Goal: Task Accomplishment & Management: Use online tool/utility

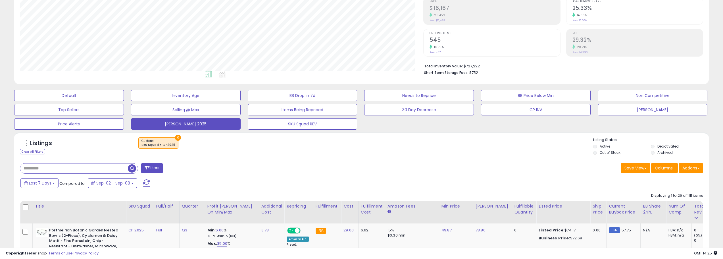
scroll to position [199, 0]
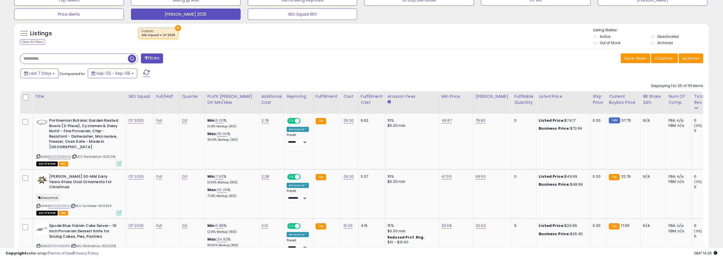
click at [82, 56] on input "text" at bounding box center [74, 59] width 108 height 10
type input "**********"
click at [175, 28] on button "×" at bounding box center [178, 28] width 6 height 6
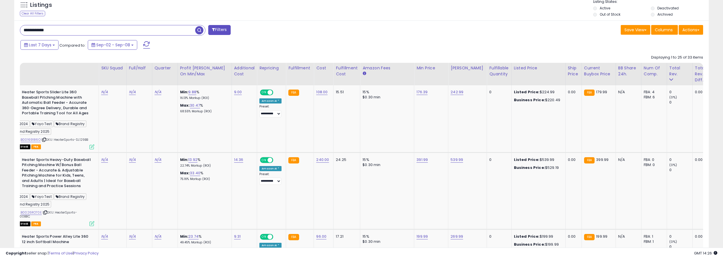
scroll to position [0, 0]
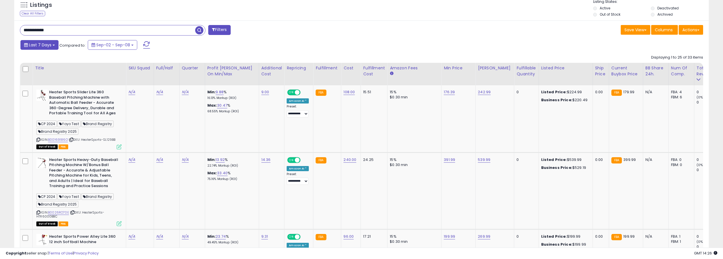
click at [55, 46] on button "Last 7 Days" at bounding box center [39, 45] width 38 height 10
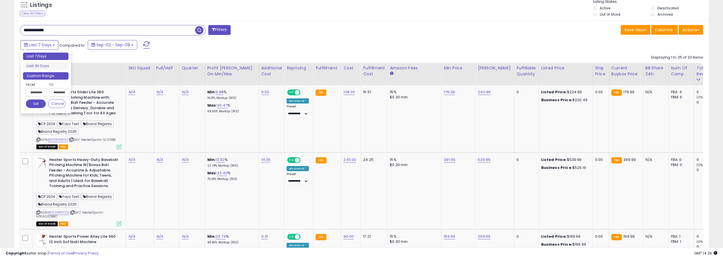
click at [44, 74] on li "Custom Range" at bounding box center [45, 76] width 45 height 8
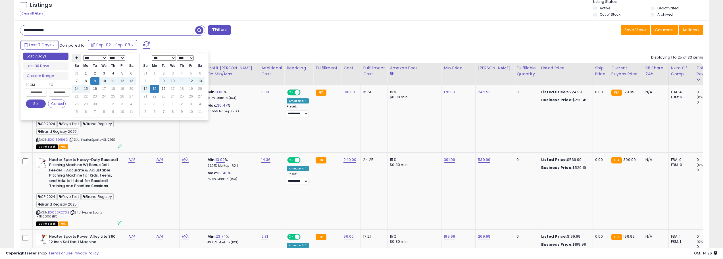
click at [79, 57] on th at bounding box center [76, 58] width 9 height 8
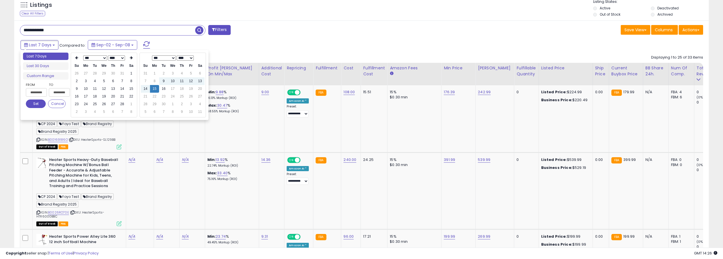
click at [79, 57] on th at bounding box center [76, 58] width 9 height 8
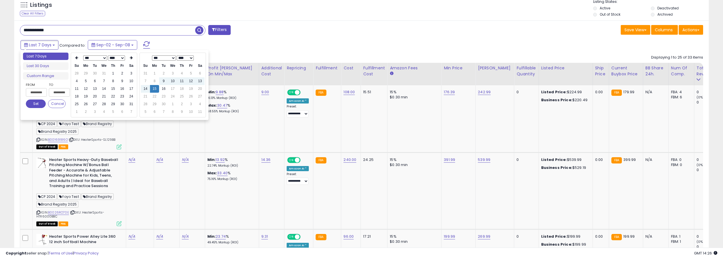
click at [79, 57] on th at bounding box center [76, 58] width 9 height 8
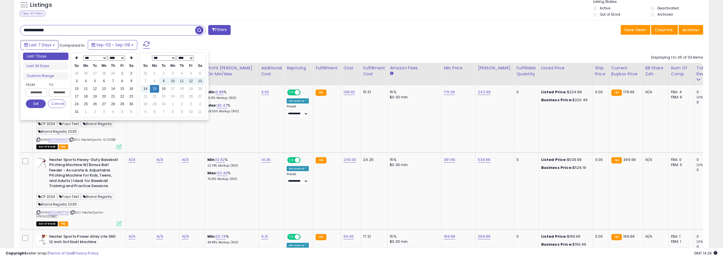
click at [79, 57] on th at bounding box center [76, 58] width 9 height 8
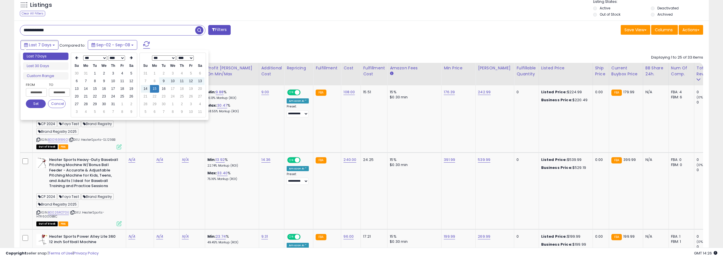
click at [79, 57] on th at bounding box center [76, 58] width 9 height 8
click at [131, 58] on icon at bounding box center [131, 57] width 3 height 3
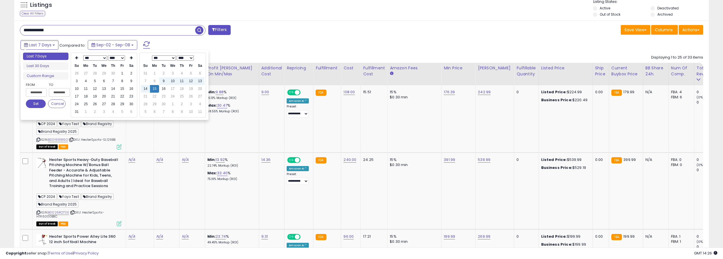
click at [131, 58] on icon at bounding box center [131, 57] width 3 height 3
click at [86, 74] on td "1" at bounding box center [85, 74] width 9 height 8
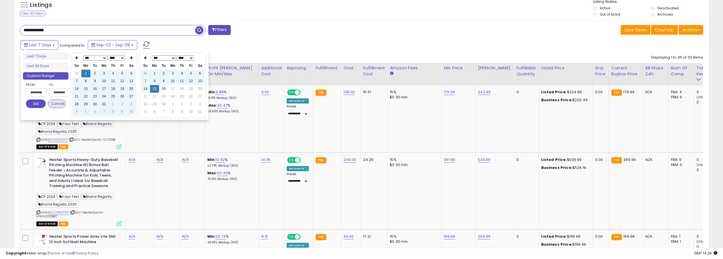
type input "**********"
click at [37, 105] on button "Set" at bounding box center [36, 103] width 20 height 9
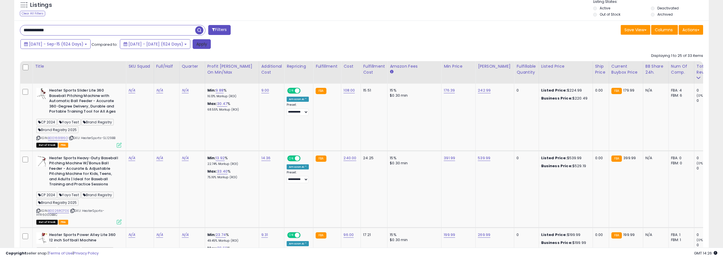
click at [211, 43] on button "Apply" at bounding box center [202, 44] width 18 height 10
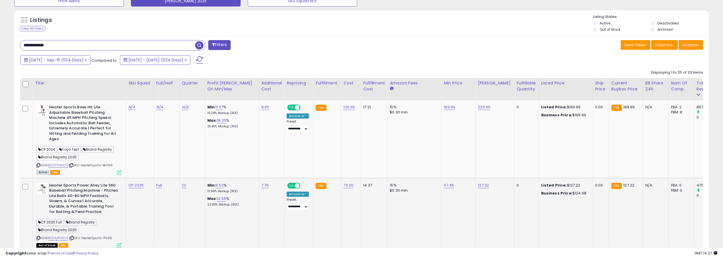
scroll to position [170, 0]
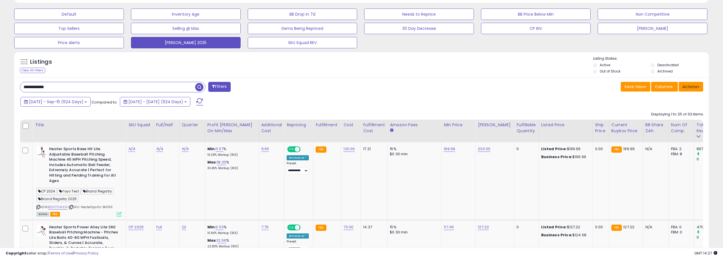
click at [692, 89] on button "Actions" at bounding box center [691, 87] width 24 height 10
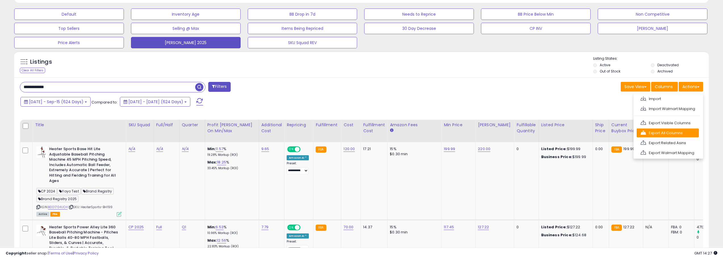
click at [653, 133] on link "Export All Columns" at bounding box center [668, 132] width 62 height 9
